Goal: Transaction & Acquisition: Purchase product/service

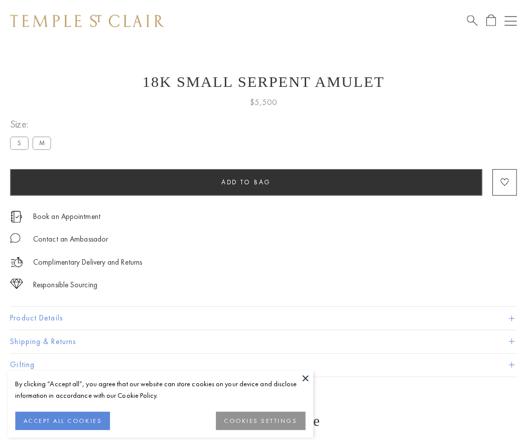
scroll to position [40, 0]
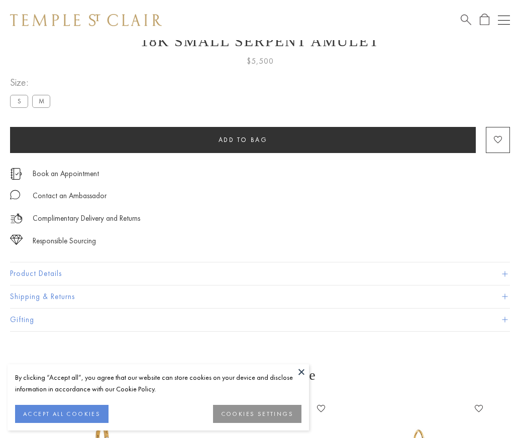
click at [242, 140] on span "Add to bag" at bounding box center [242, 140] width 49 height 9
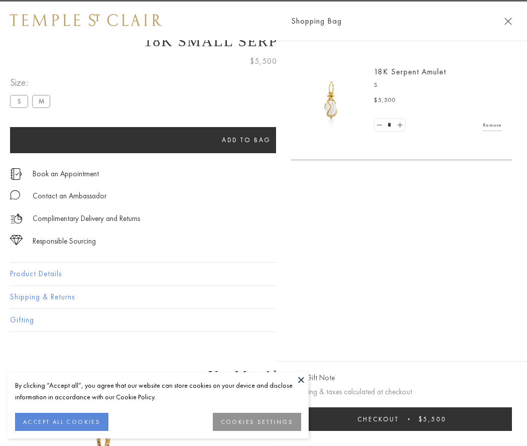
click at [512, 419] on button "Checkout $5,500" at bounding box center [401, 419] width 221 height 24
